Goal: Information Seeking & Learning: Learn about a topic

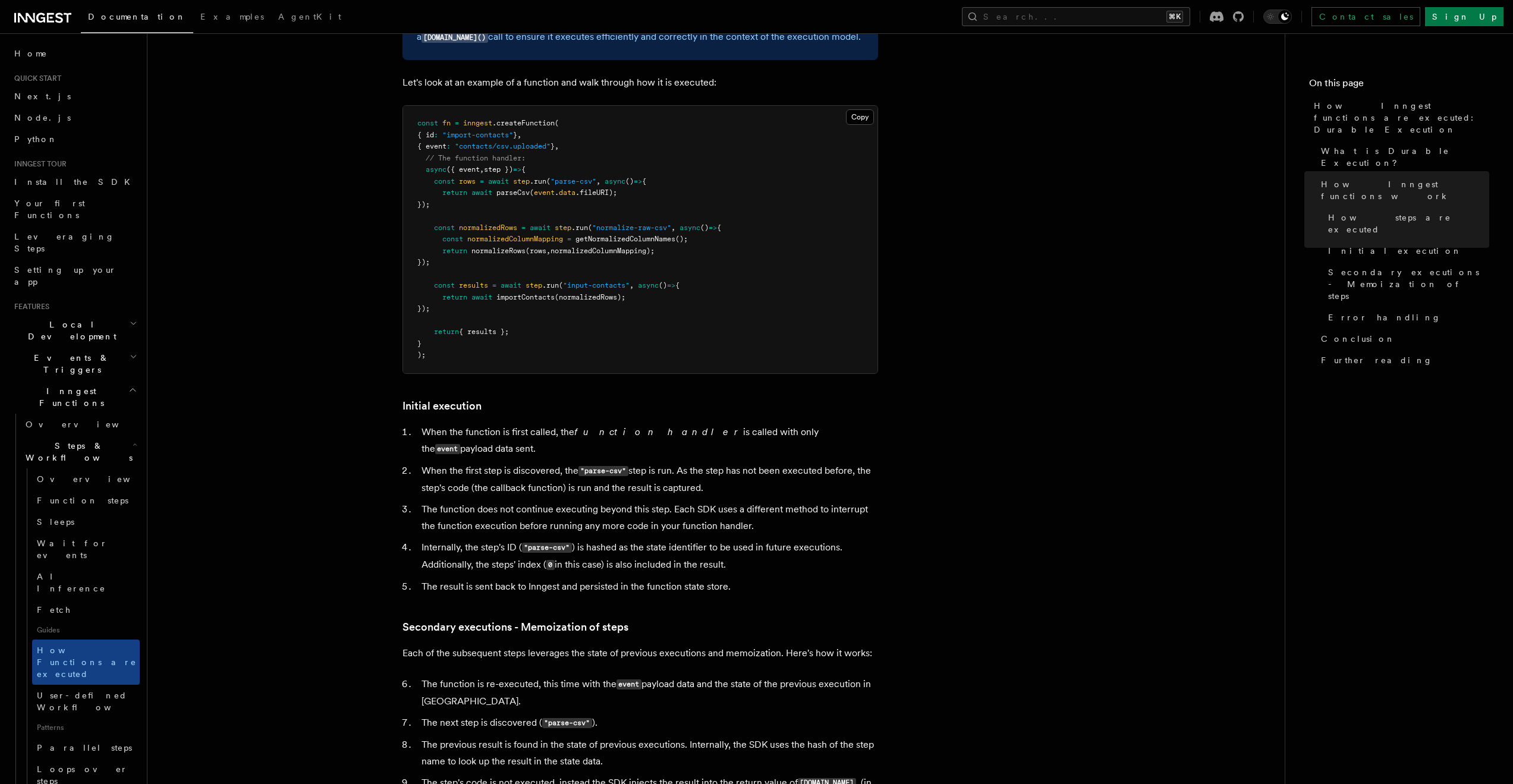
scroll to position [1219, 0]
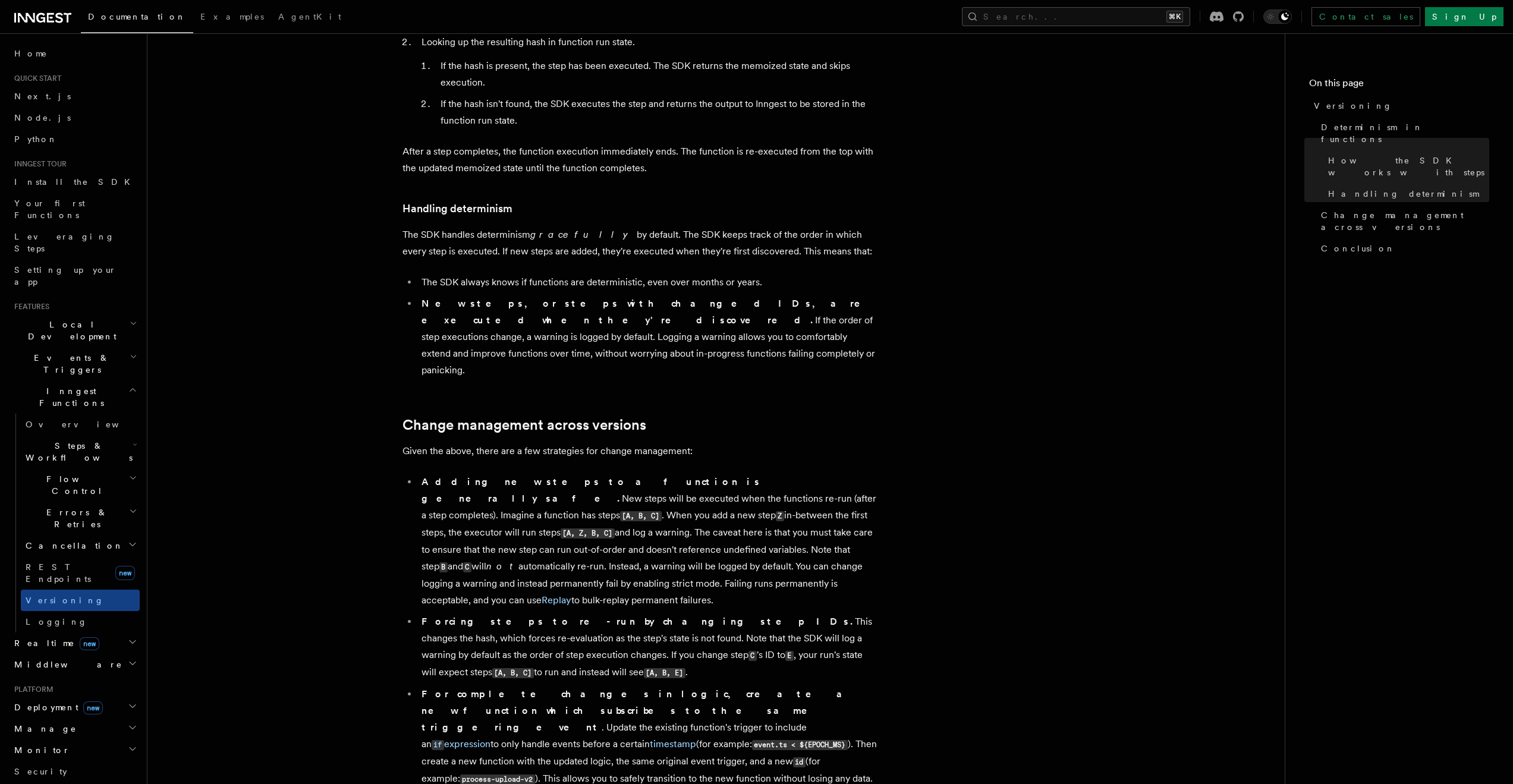
scroll to position [425, 0]
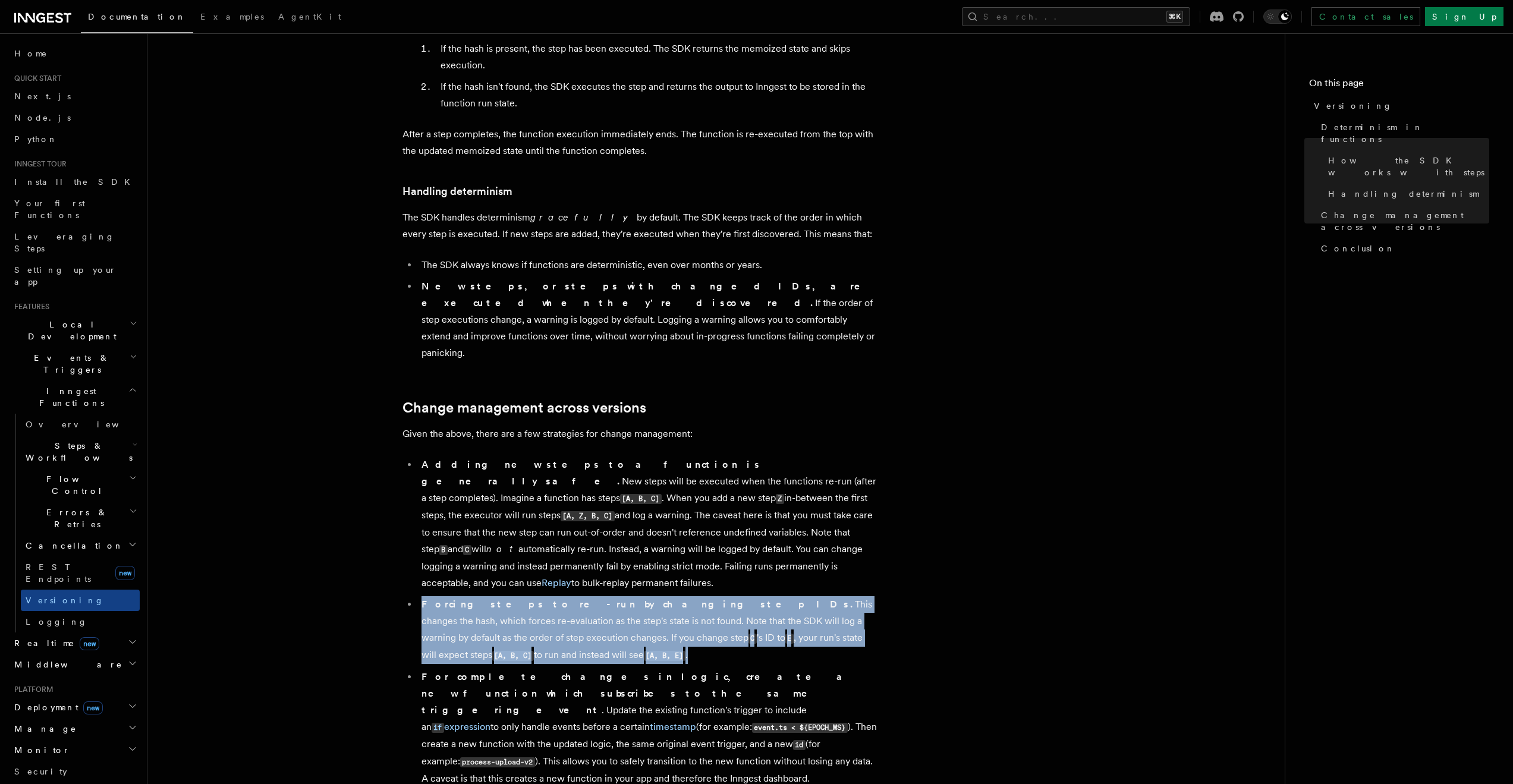
drag, startPoint x: 424, startPoint y: 538, endPoint x: 494, endPoint y: 584, distance: 83.8
click at [494, 596] on li "Forcing steps to re-run by changing step IDs. This changes the hash, which forc…" at bounding box center [648, 630] width 460 height 68
copy li "Forcing steps to re-run by changing step IDs. This changes the hash, which forc…"
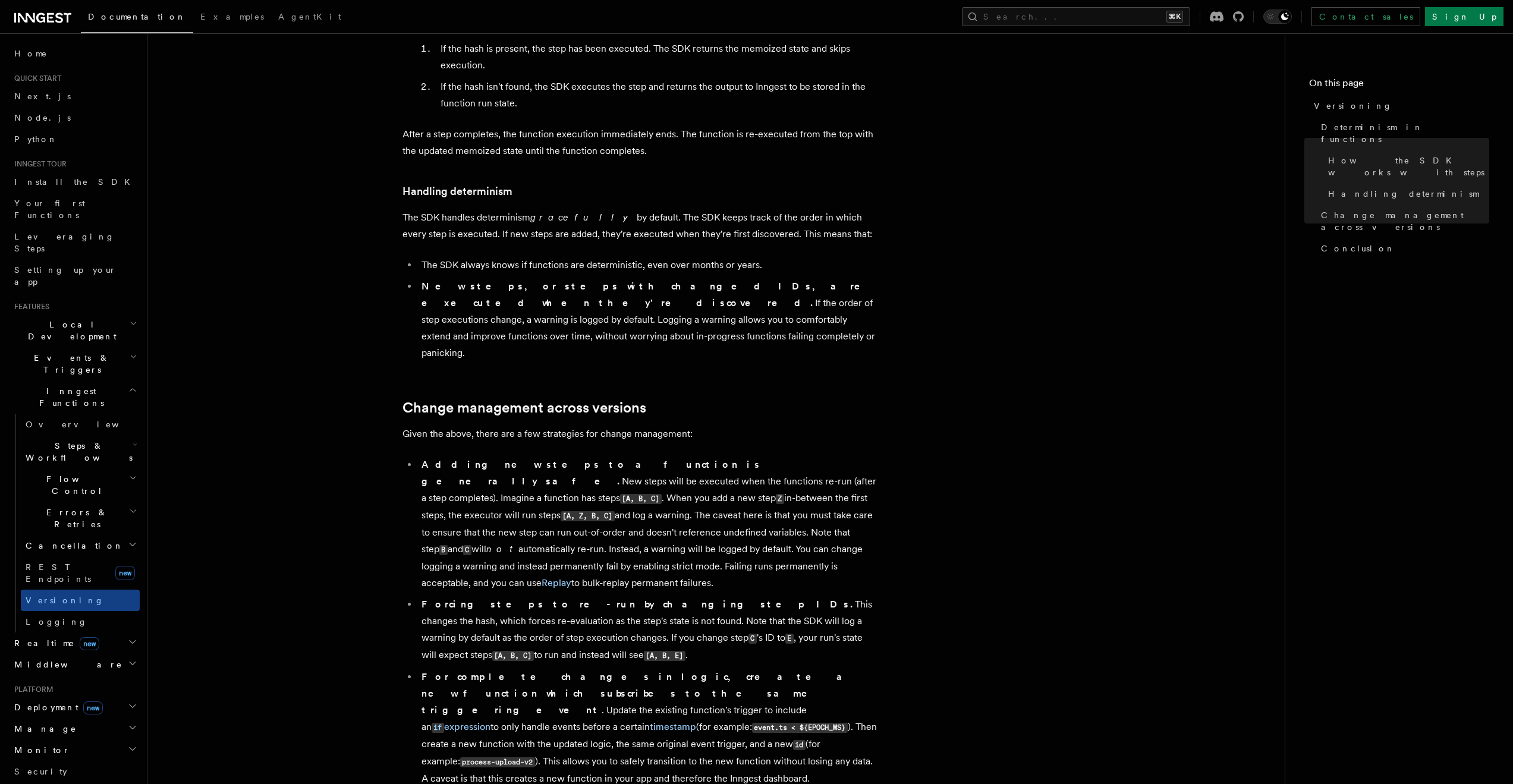
click at [533, 668] on li "For complete changes in logic, create a new function which subscribes to the sa…" at bounding box center [648, 727] width 460 height 118
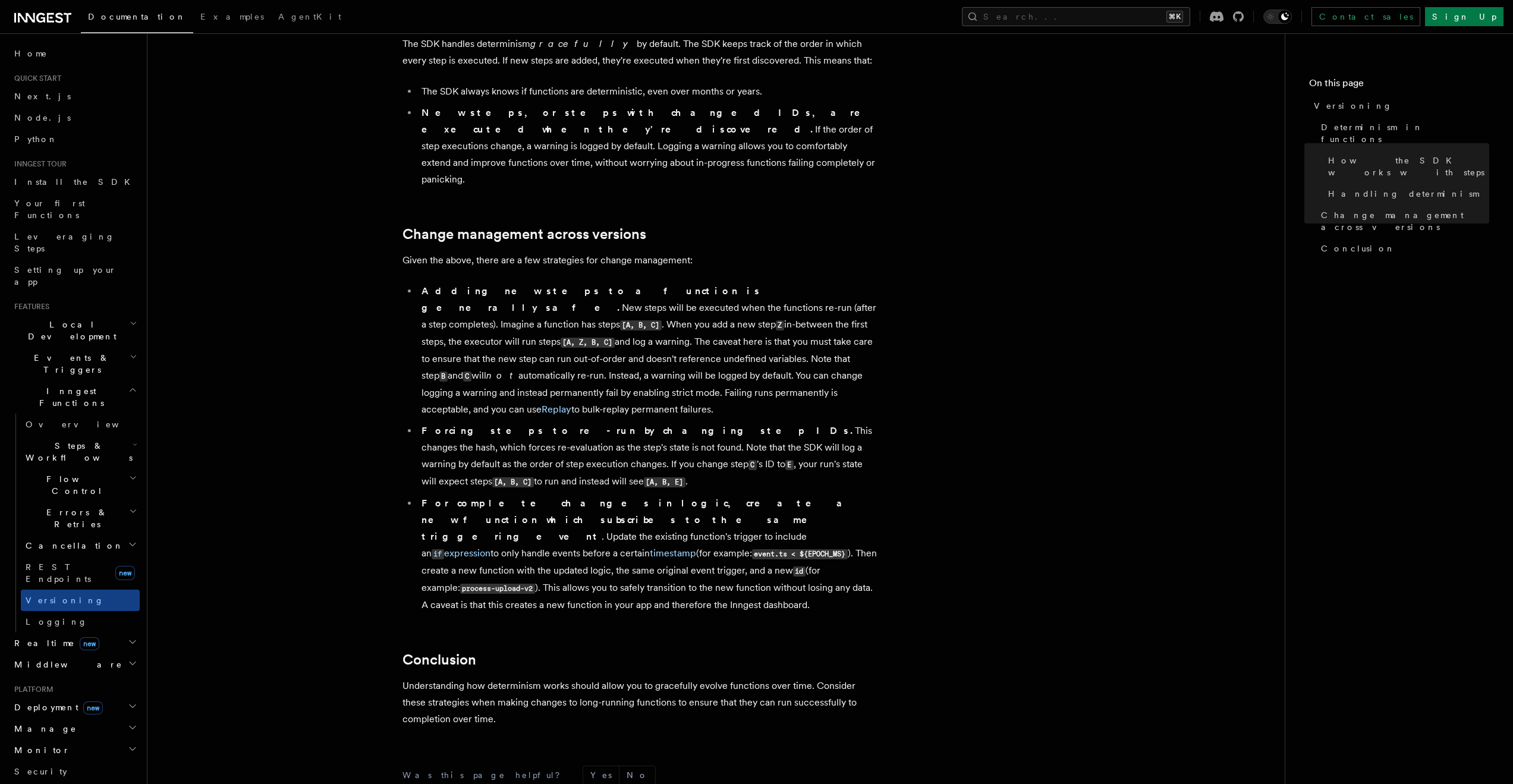
scroll to position [651, 0]
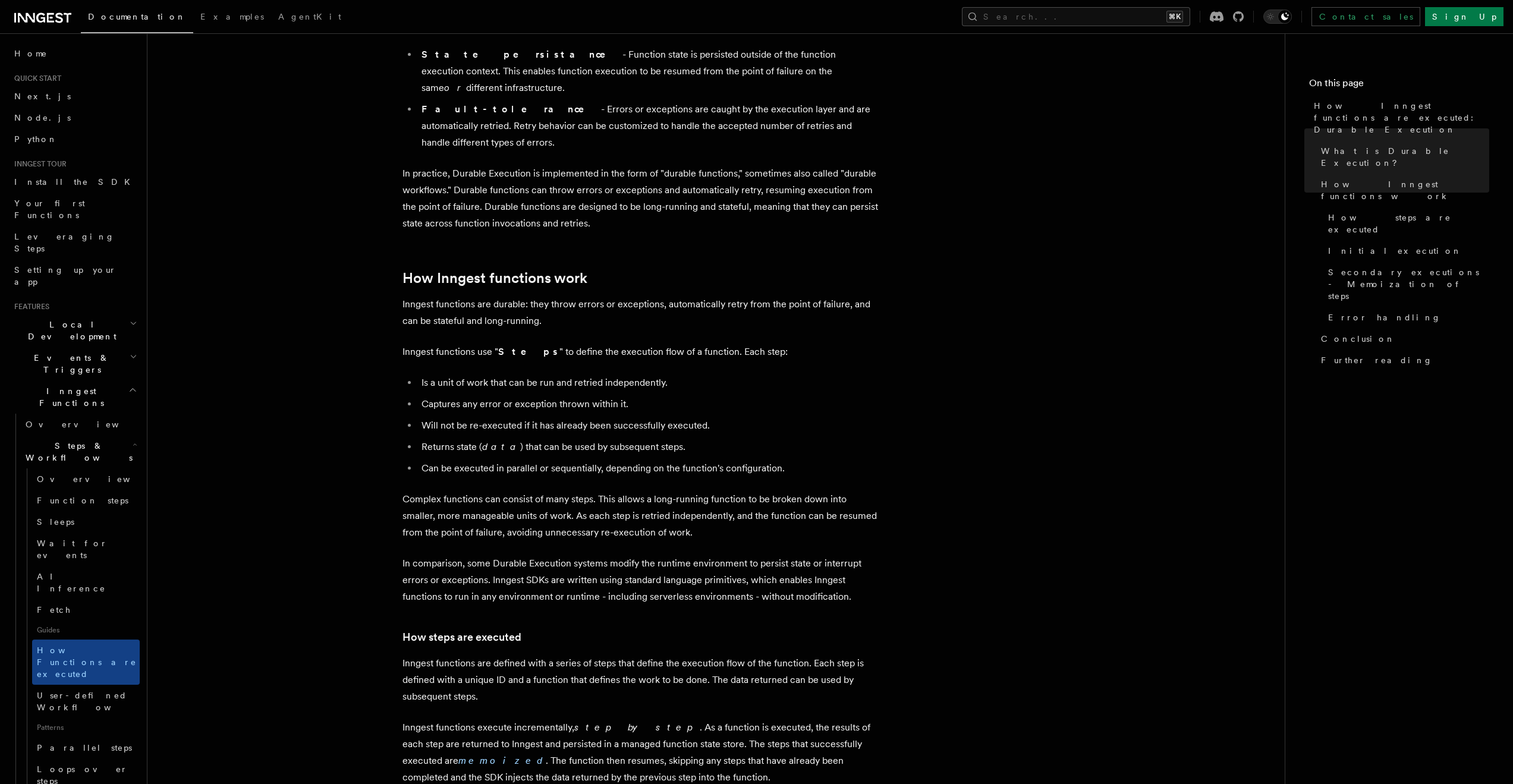
scroll to position [654, 0]
